Goal: Find specific page/section: Find specific page/section

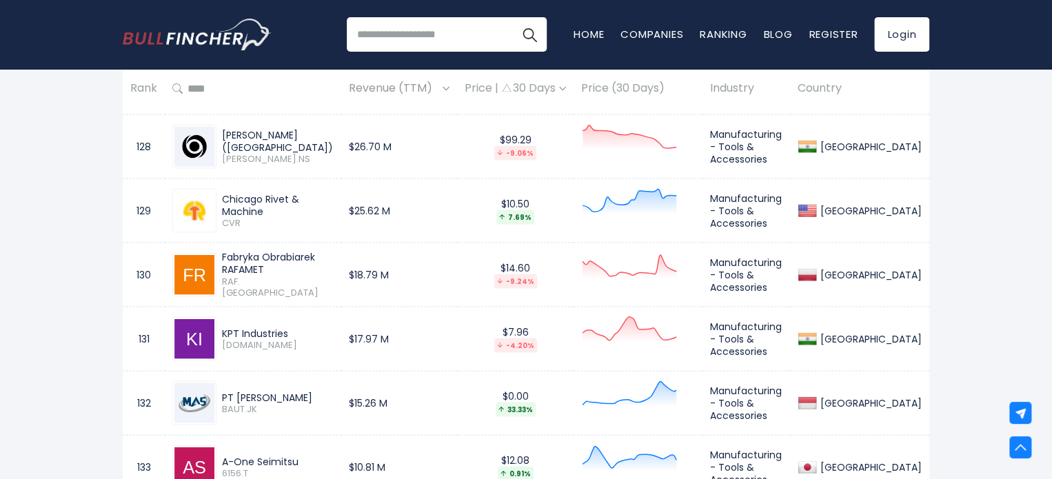
scroll to position [9144, 0]
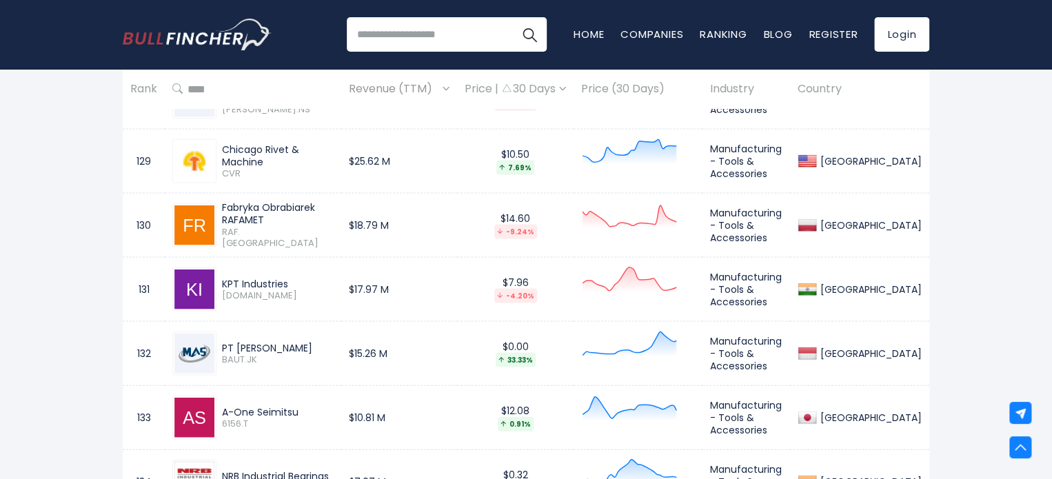
click at [386, 32] on input "search" at bounding box center [447, 34] width 200 height 34
type input "**********"
click at [512, 17] on button "Search" at bounding box center [529, 34] width 34 height 34
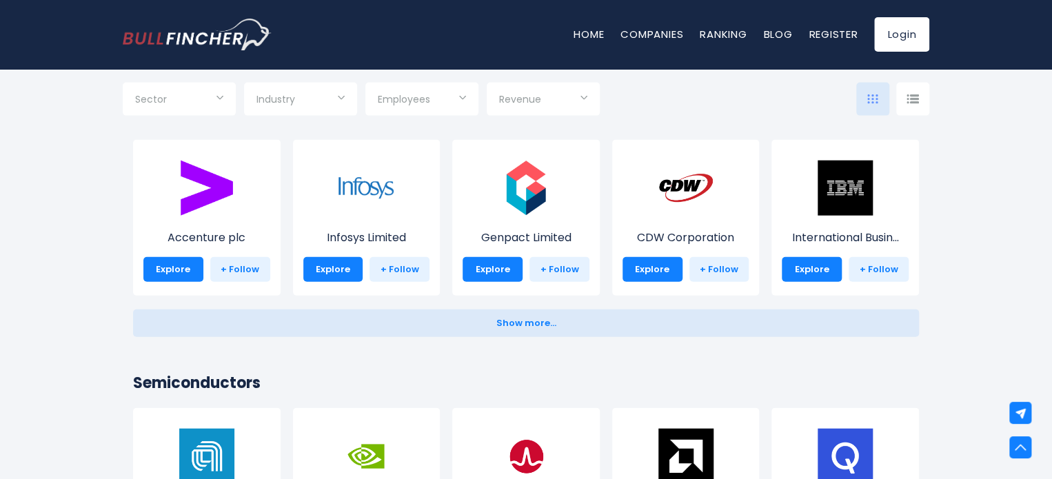
scroll to position [1510, 0]
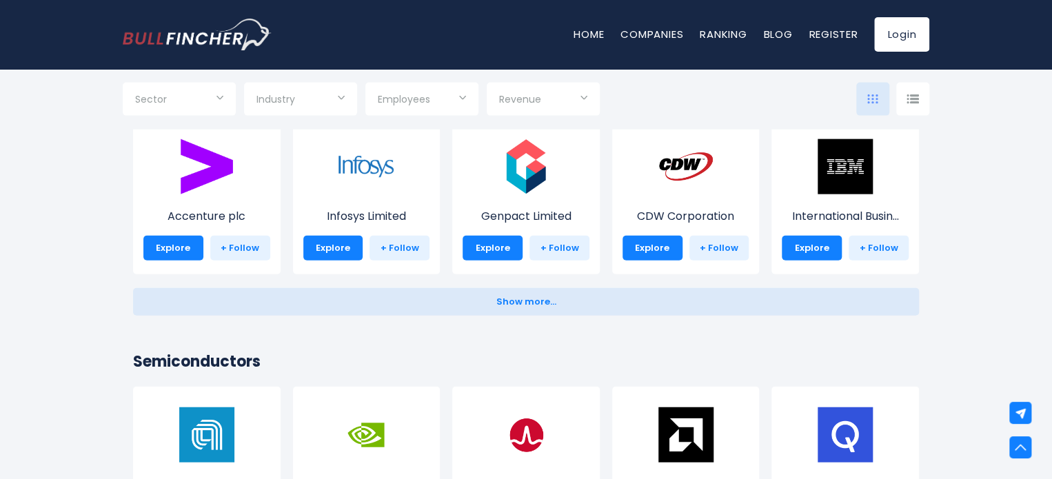
click at [209, 88] on div "Sector" at bounding box center [179, 99] width 113 height 33
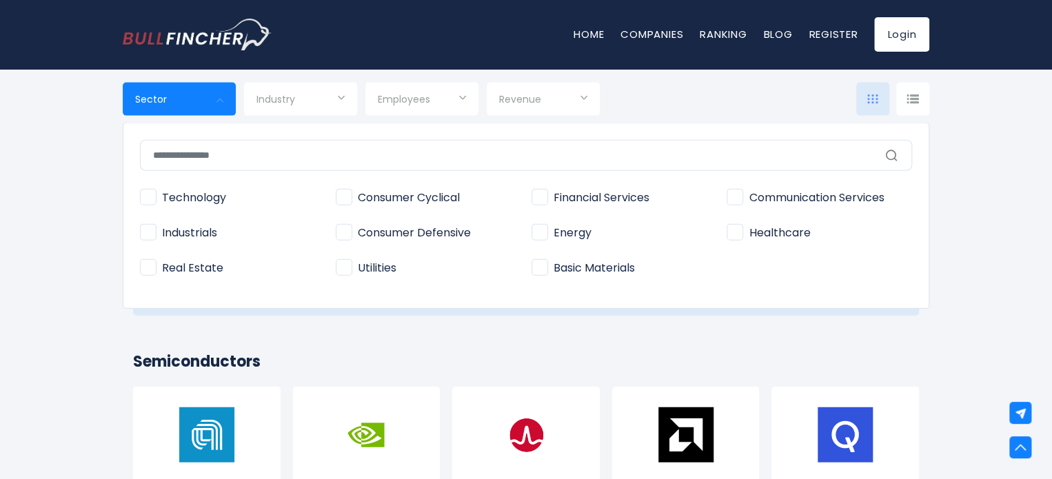
click at [303, 97] on div at bounding box center [526, 239] width 1052 height 479
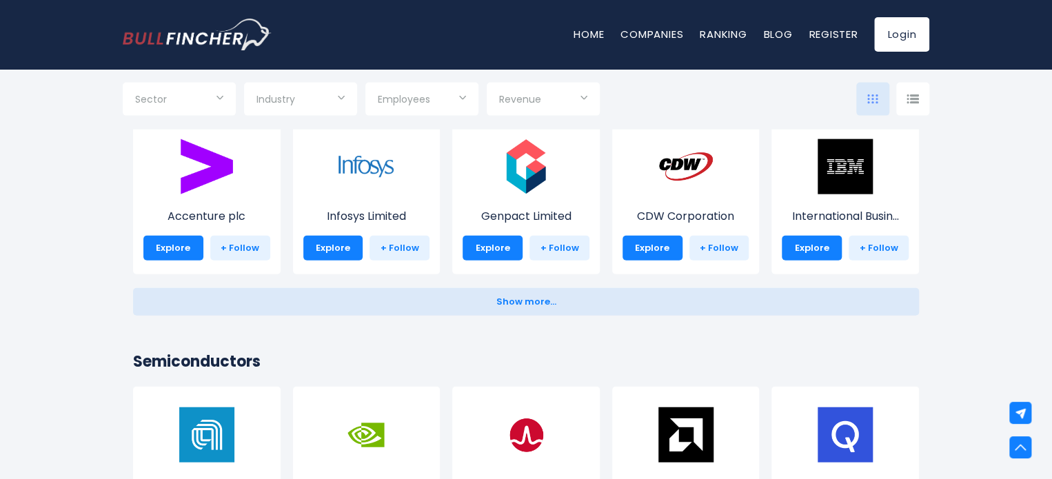
click at [307, 97] on input "Selection" at bounding box center [300, 100] width 88 height 25
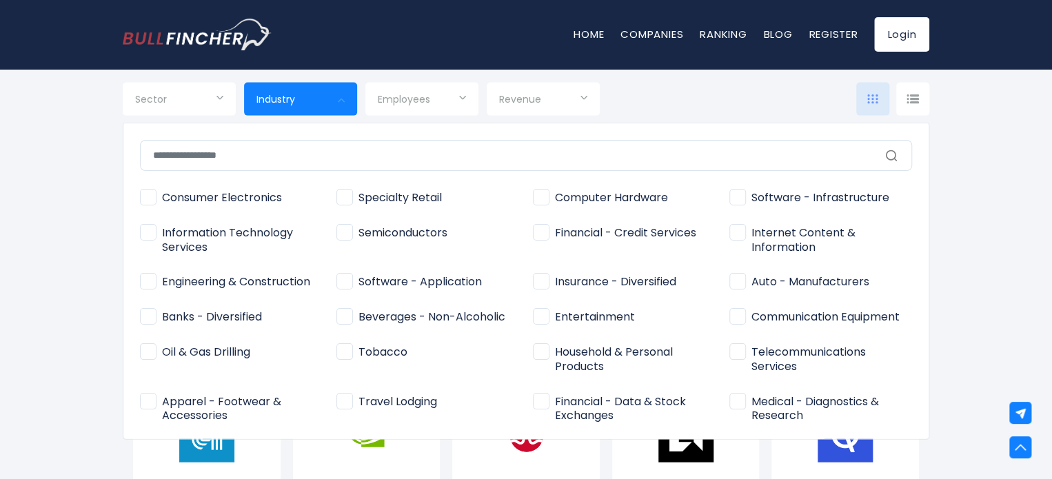
click at [350, 164] on input "text" at bounding box center [526, 155] width 772 height 31
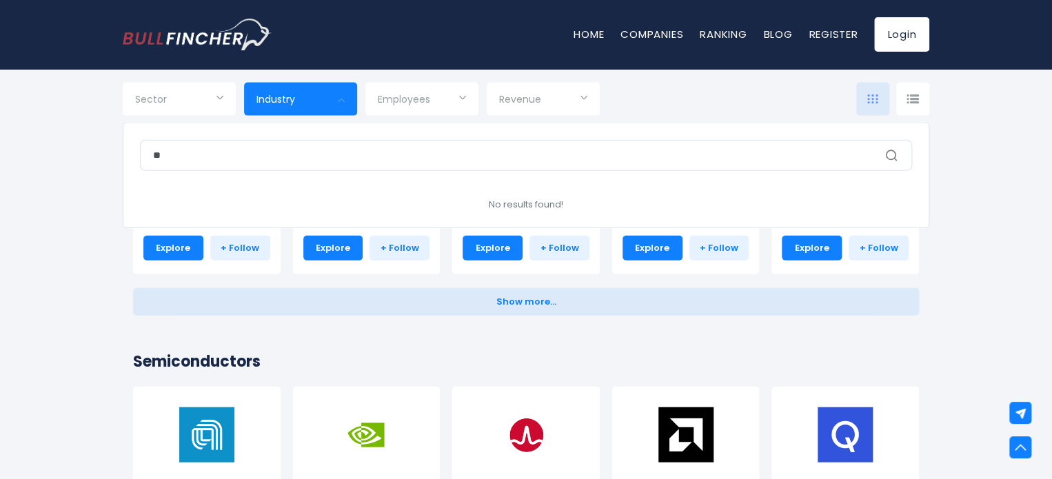
type input "*"
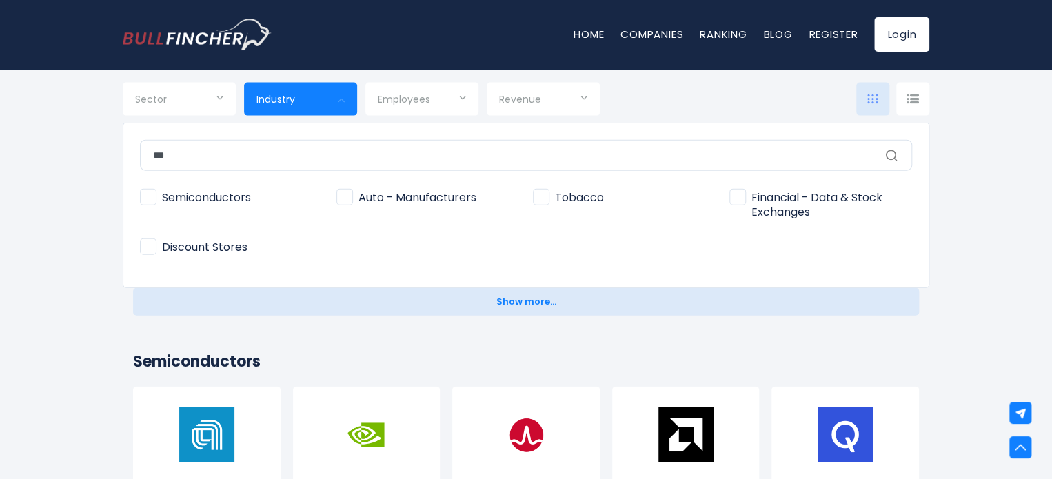
scroll to position [0, 0]
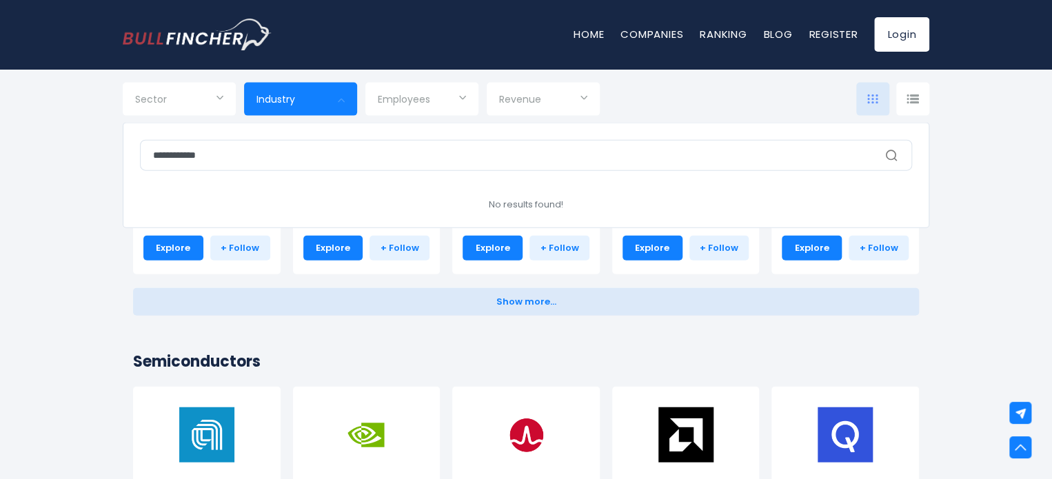
type input "**********"
click at [69, 263] on div at bounding box center [526, 239] width 1052 height 479
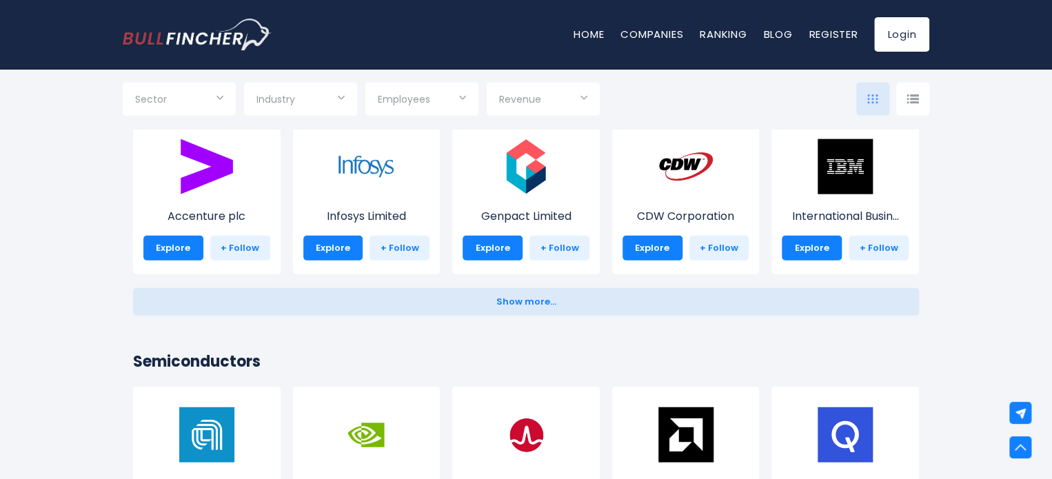
click at [185, 101] on input "Selection" at bounding box center [179, 100] width 88 height 25
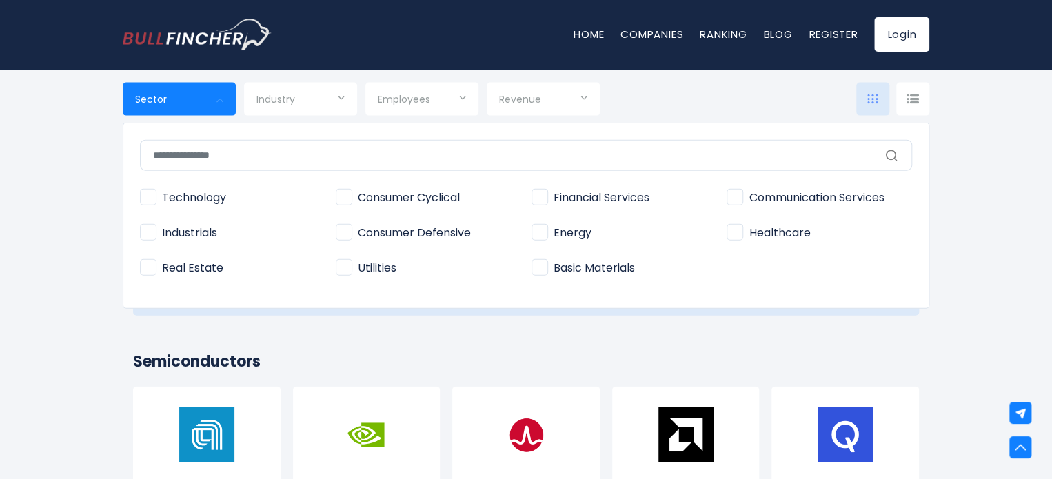
click at [143, 231] on span "Industrials" at bounding box center [178, 233] width 77 height 14
type input "**********"
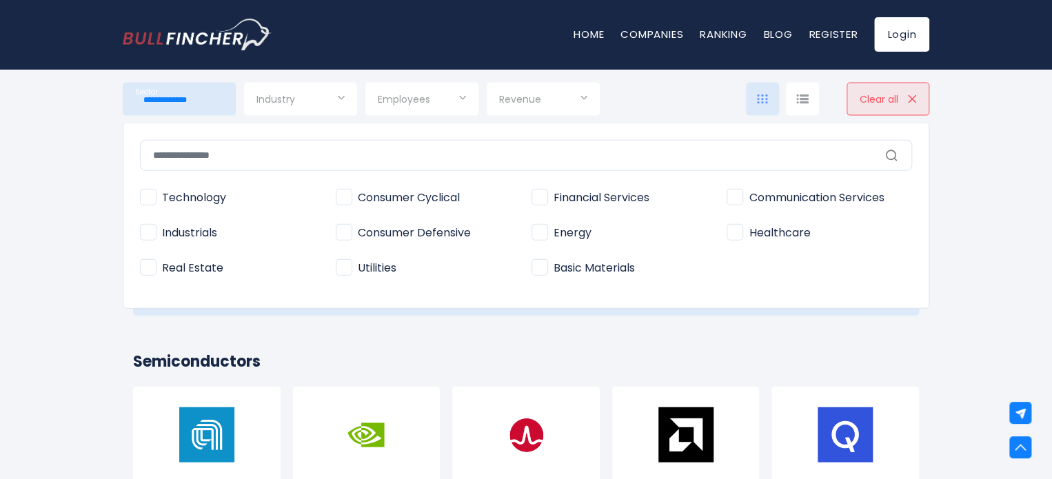
click at [347, 257] on div at bounding box center [526, 239] width 1052 height 479
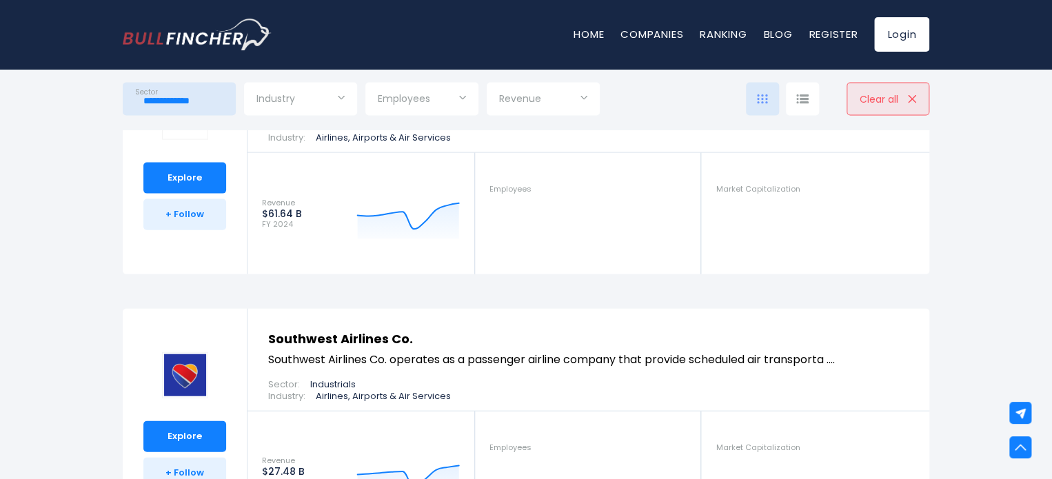
scroll to position [1406, 0]
